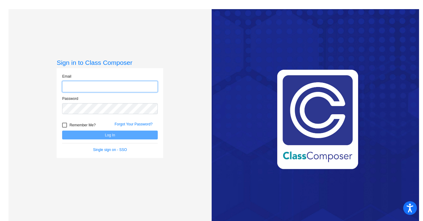
type input "[EMAIL_ADDRESS][DOMAIN_NAME]"
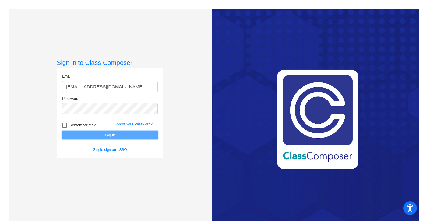
click at [76, 131] on button "Log In" at bounding box center [110, 135] width 96 height 9
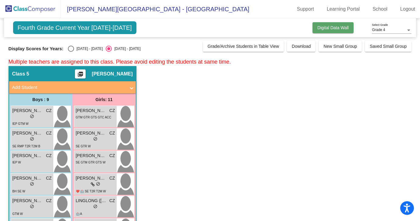
click at [339, 29] on span "Digital Data Wall" at bounding box center [332, 27] width 31 height 5
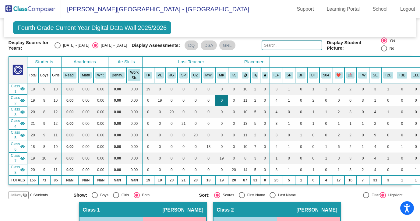
scroll to position [22, 0]
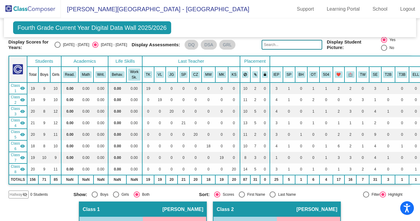
click at [21, 159] on mat-icon "visibility" at bounding box center [22, 157] width 5 height 5
click at [21, 159] on mat-icon "visibility_off" at bounding box center [22, 157] width 5 height 5
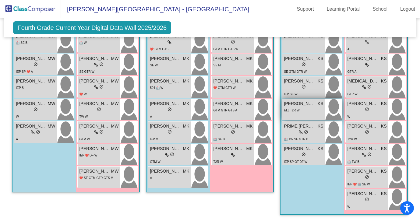
scroll to position [1147, 0]
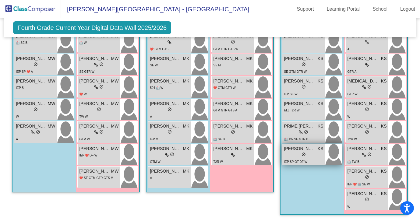
click at [284, 152] on span "[PERSON_NAME]" at bounding box center [299, 149] width 30 height 6
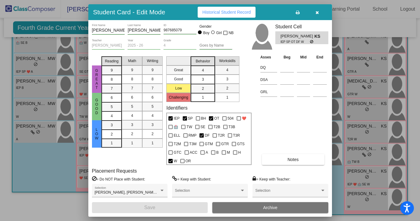
scroll to position [0, 0]
click at [222, 14] on span "Historical Student Record" at bounding box center [227, 12] width 48 height 5
click at [315, 10] on button "button" at bounding box center [317, 12] width 19 height 11
